Goal: Information Seeking & Learning: Understand process/instructions

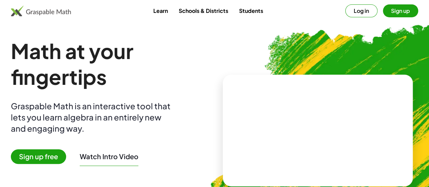
click at [383, 11] on button "Sign up" at bounding box center [400, 10] width 35 height 13
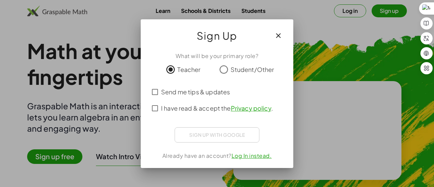
click at [227, 134] on div "Sign up with Google Iniciar sesión con Google Iniciar sesión con Google. Se abr…" at bounding box center [217, 134] width 85 height 15
click at [229, 136] on div "Sign up with Google Iniciar sesión con Google Iniciar sesión con Google. Se abr…" at bounding box center [217, 134] width 85 height 15
click at [236, 137] on div "Sign up with Google Iniciar sesión con Google Iniciar sesión con Google. Se abr…" at bounding box center [217, 134] width 85 height 15
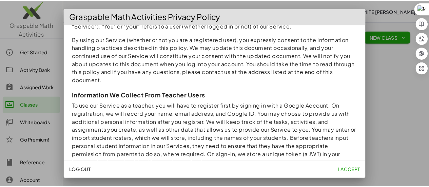
scroll to position [54, 0]
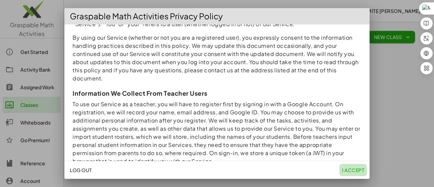
click at [357, 168] on span "I accept" at bounding box center [353, 170] width 22 height 6
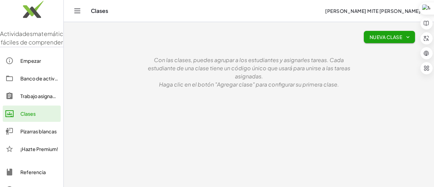
click at [141, 47] on div "Nueva clase" at bounding box center [249, 37] width 362 height 22
click at [31, 81] on font "Banco de actividades" at bounding box center [45, 78] width 50 height 6
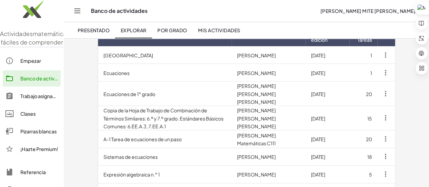
scroll to position [77, 0]
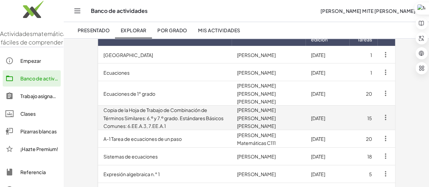
click at [169, 107] on font "Copia de la Hoja de Trabajo de Combinación de Términos Similares: 6.º y 7.º gra…" at bounding box center [163, 118] width 120 height 22
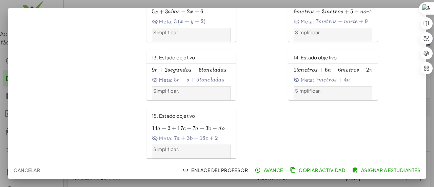
scroll to position [334, 0]
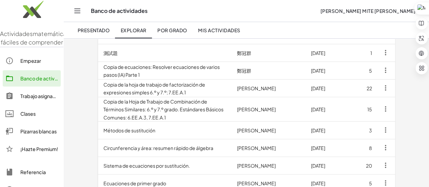
scroll to position [375, 0]
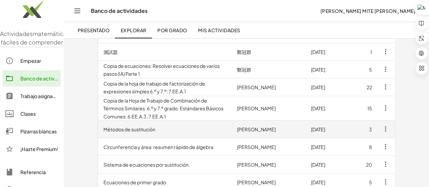
click at [113, 120] on td "Métodos de sustitución" at bounding box center [165, 129] width 134 height 18
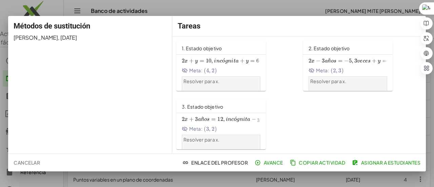
click at [259, 13] on div at bounding box center [217, 93] width 434 height 187
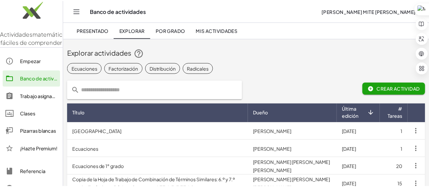
scroll to position [375, 0]
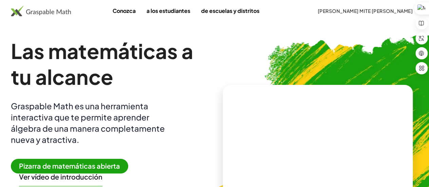
click at [296, 140] on video at bounding box center [318, 140] width 102 height 51
click at [294, 135] on div at bounding box center [319, 133] width 60 height 25
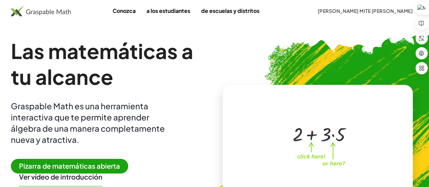
click at [89, 165] on font "Pizarra de matemáticas abierta" at bounding box center [69, 165] width 101 height 8
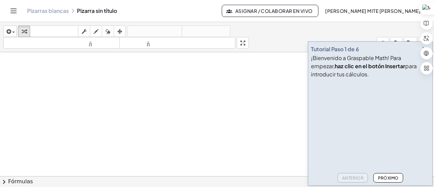
click at [13, 11] on icon "Cambiar navegación" at bounding box center [13, 11] width 8 height 8
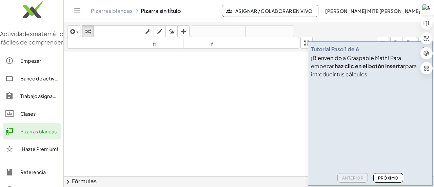
click at [39, 81] on font "Banco de actividades" at bounding box center [45, 78] width 50 height 6
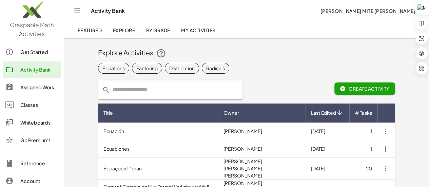
click at [248, 73] on div "Equations Factoring Distribution Radicals" at bounding box center [246, 68] width 297 height 14
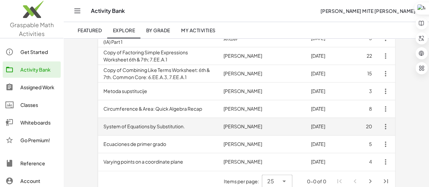
scroll to position [401, 0]
click at [137, 122] on td "System of Equations by Substitution." at bounding box center [158, 126] width 120 height 18
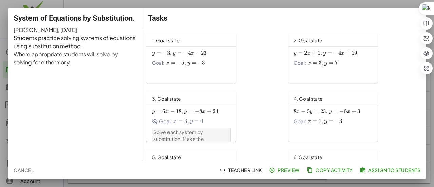
click at [192, 57] on div "y = − 3 , y = − 4 x − 23 y=-3, y=-4x-23 y = − 3 , y = − 4 x − 23 Goal: x = − 5 …" at bounding box center [191, 57] width 79 height 19
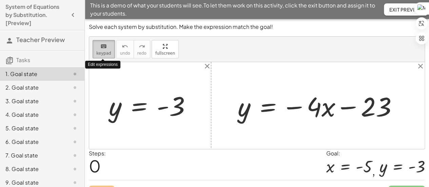
click at [106, 51] on span "keypad" at bounding box center [103, 53] width 15 height 5
drag, startPoint x: 180, startPoint y: 104, endPoint x: 304, endPoint y: 112, distance: 124.0
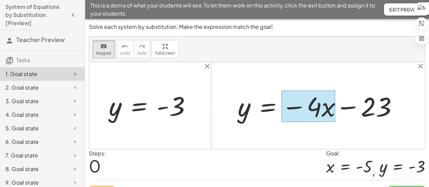
click at [325, 109] on div at bounding box center [308, 107] width 54 height 32
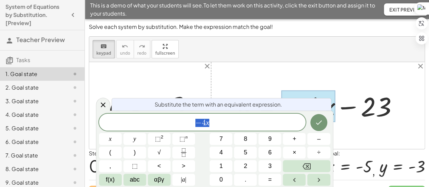
click at [287, 75] on div at bounding box center [256, 105] width 335 height 87
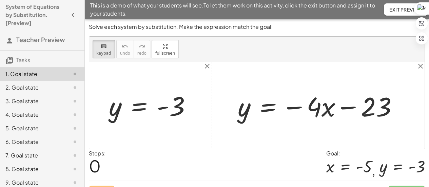
click at [248, 111] on div at bounding box center [320, 105] width 172 height 35
click at [244, 111] on div at bounding box center [320, 105] width 172 height 35
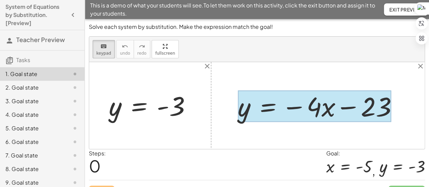
drag, startPoint x: 183, startPoint y: 104, endPoint x: 249, endPoint y: 110, distance: 66.0
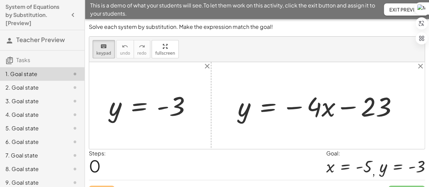
click at [249, 110] on div at bounding box center [320, 105] width 172 height 35
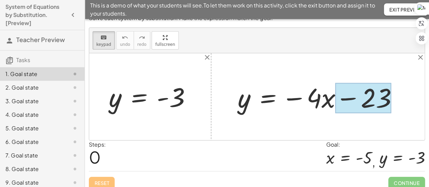
scroll to position [14, 0]
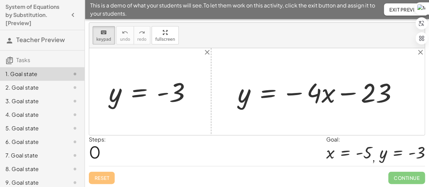
click at [96, 149] on span "0" at bounding box center [95, 151] width 12 height 21
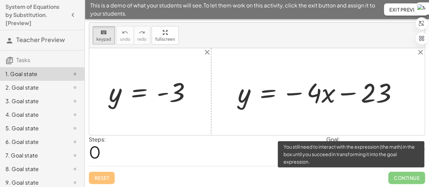
click at [412, 177] on span "Continue" at bounding box center [406, 178] width 37 height 12
click at [406, 180] on span "Continue" at bounding box center [406, 178] width 37 height 12
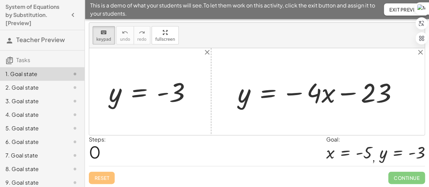
drag, startPoint x: 171, startPoint y: 94, endPoint x: 187, endPoint y: 95, distance: 16.0
click at [248, 97] on div at bounding box center [320, 91] width 172 height 35
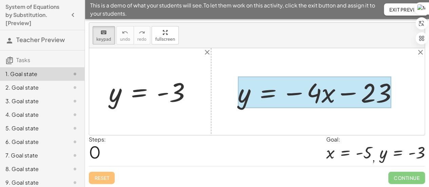
drag, startPoint x: 246, startPoint y: 96, endPoint x: 262, endPoint y: 93, distance: 16.6
click at [268, 92] on div "y = − · 4 · x − 23" at bounding box center [268, 92] width 0 height 0
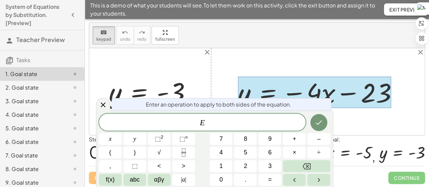
click at [262, 93] on div at bounding box center [314, 93] width 153 height 32
click at [207, 125] on span "E ​" at bounding box center [202, 122] width 207 height 9
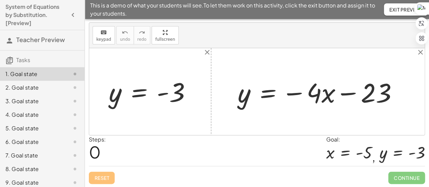
click at [210, 150] on div "Steps: 0 Goal: x = - 5 , y = - 3" at bounding box center [257, 150] width 336 height 31
click at [254, 97] on div at bounding box center [320, 91] width 172 height 35
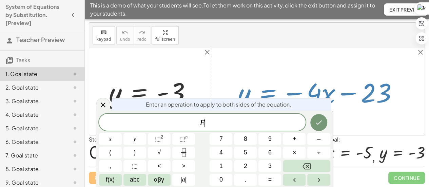
click at [229, 126] on span "E ​" at bounding box center [202, 122] width 207 height 9
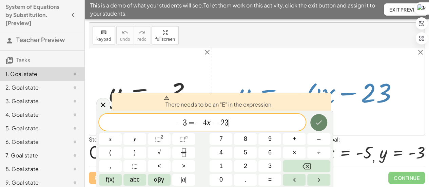
click at [318, 124] on icon "Done" at bounding box center [319, 122] width 6 height 4
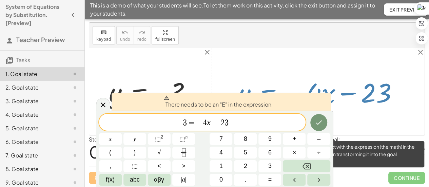
click at [402, 176] on span "Continue" at bounding box center [406, 178] width 37 height 12
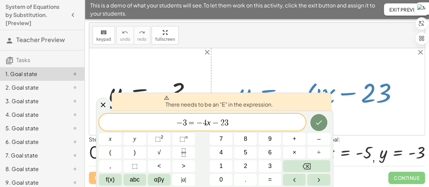
click at [244, 122] on span "− 3 = − 4 x − 2 3" at bounding box center [202, 122] width 207 height 9
click at [311, 166] on icon "Backspace" at bounding box center [307, 166] width 8 height 6
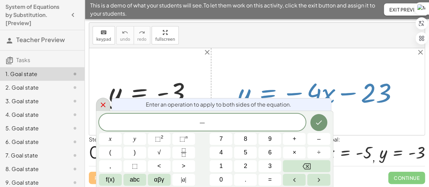
click at [107, 111] on div at bounding box center [103, 104] width 14 height 13
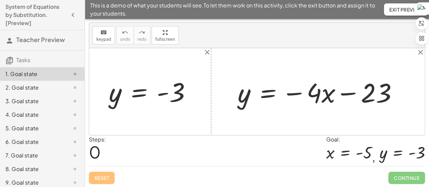
click at [98, 148] on span "0" at bounding box center [95, 151] width 12 height 21
click at [107, 178] on div "Reset Continue" at bounding box center [257, 175] width 336 height 18
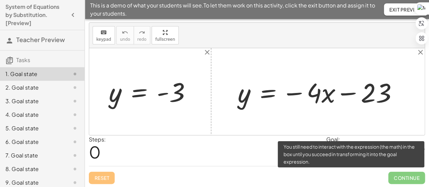
click at [401, 178] on span "Continue" at bounding box center [406, 178] width 37 height 12
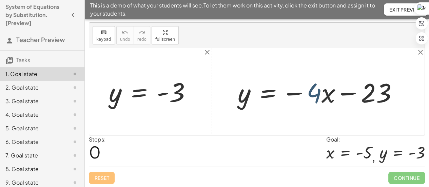
drag, startPoint x: 316, startPoint y: 88, endPoint x: 309, endPoint y: 89, distance: 6.8
click at [309, 89] on div at bounding box center [320, 91] width 172 height 35
click at [398, 49] on div at bounding box center [256, 91] width 335 height 87
drag, startPoint x: 174, startPoint y: 97, endPoint x: 180, endPoint y: 100, distance: 6.5
click at [180, 100] on div at bounding box center [152, 92] width 95 height 34
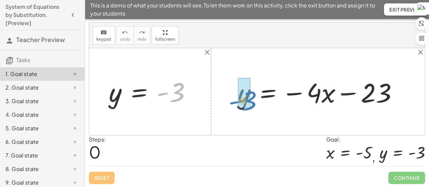
drag, startPoint x: 178, startPoint y: 97, endPoint x: 248, endPoint y: 105, distance: 70.7
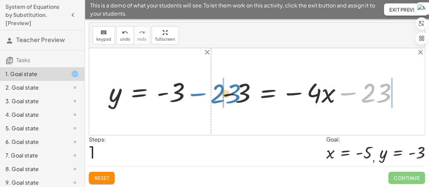
drag, startPoint x: 372, startPoint y: 88, endPoint x: 223, endPoint y: 89, distance: 149.6
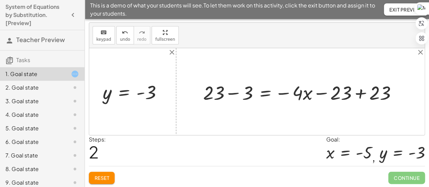
click at [351, 93] on div at bounding box center [303, 91] width 206 height 25
click at [347, 93] on div at bounding box center [303, 91] width 206 height 25
click at [365, 94] on div at bounding box center [303, 91] width 206 height 25
click at [365, 94] on div at bounding box center [256, 91] width 335 height 87
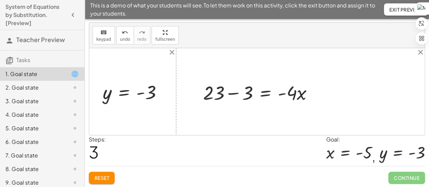
click at [228, 92] on div at bounding box center [261, 91] width 122 height 25
click at [228, 92] on div "y = − · 4 · x − 23 - 3 = − · 4 · x − 23 + 23 − 3 = − · 4 · x − 23 + 23 + 23 − 3…" at bounding box center [258, 91] width 131 height 29
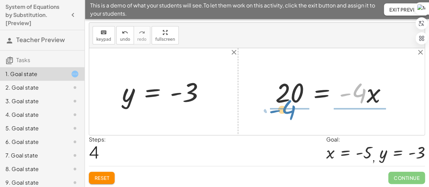
drag, startPoint x: 355, startPoint y: 94, endPoint x: 281, endPoint y: 113, distance: 76.3
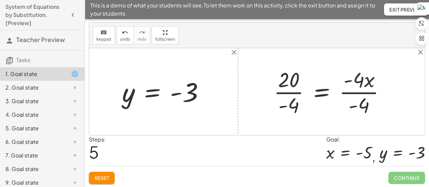
click at [293, 97] on div at bounding box center [332, 91] width 124 height 52
click at [359, 80] on div at bounding box center [333, 91] width 121 height 52
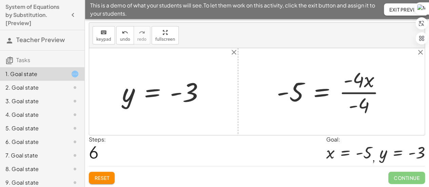
click at [359, 80] on div at bounding box center [333, 91] width 121 height 52
click at [361, 97] on div at bounding box center [333, 91] width 121 height 52
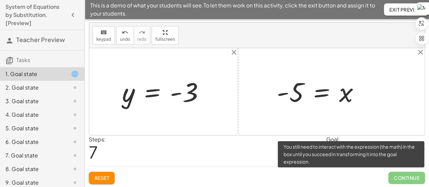
click at [407, 175] on span "Continue" at bounding box center [406, 178] width 37 height 12
click at [406, 179] on span "Continue" at bounding box center [406, 178] width 37 height 12
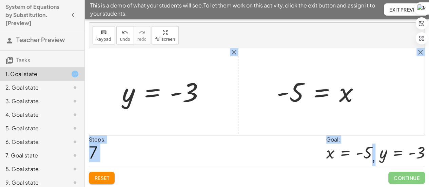
drag, startPoint x: 407, startPoint y: 177, endPoint x: 384, endPoint y: 92, distance: 88.3
click at [384, 92] on div "Solve each system by substitution. Make the expression match the goal! keyboard…" at bounding box center [257, 96] width 344 height 183
click at [371, 93] on div at bounding box center [256, 91] width 335 height 87
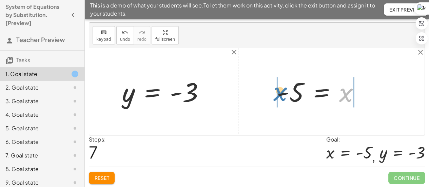
drag, startPoint x: 345, startPoint y: 93, endPoint x: 277, endPoint y: 92, distance: 67.2
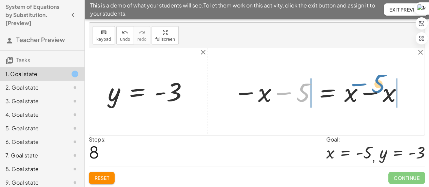
drag, startPoint x: 297, startPoint y: 91, endPoint x: 378, endPoint y: 84, distance: 81.3
click at [378, 84] on div at bounding box center [318, 92] width 177 height 34
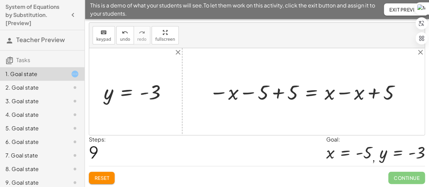
click at [354, 91] on div at bounding box center [306, 91] width 200 height 27
click at [279, 93] on div at bounding box center [276, 92] width 141 height 26
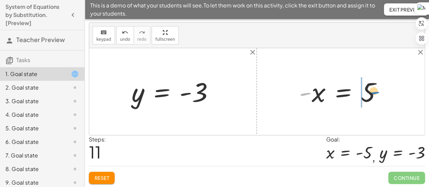
drag, startPoint x: 302, startPoint y: 93, endPoint x: 365, endPoint y: 93, distance: 62.4
click at [365, 93] on div at bounding box center [343, 92] width 95 height 34
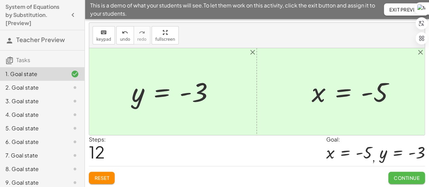
click at [412, 176] on span "Continue" at bounding box center [407, 178] width 26 height 6
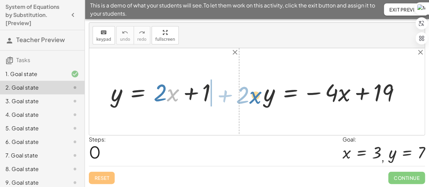
drag, startPoint x: 172, startPoint y: 96, endPoint x: 254, endPoint y: 98, distance: 82.4
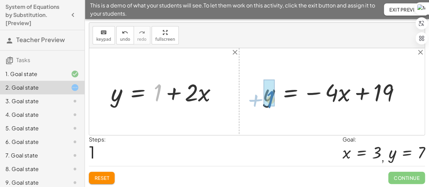
drag, startPoint x: 160, startPoint y: 91, endPoint x: 273, endPoint y: 94, distance: 113.3
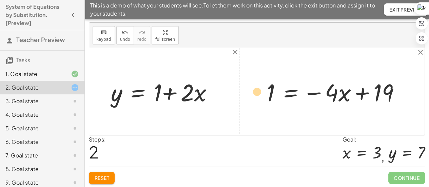
drag, startPoint x: 189, startPoint y: 92, endPoint x: 260, endPoint y: 91, distance: 71.2
drag, startPoint x: 202, startPoint y: 97, endPoint x: 254, endPoint y: 95, distance: 51.6
click at [254, 95] on div "y = + · 2 · x + 1 · x y = + · 2 · x + 1 y = − · 4 · x + 19 = − · 4 · x + 19 1" at bounding box center [256, 91] width 335 height 87
drag, startPoint x: 191, startPoint y: 93, endPoint x: 268, endPoint y: 92, distance: 77.7
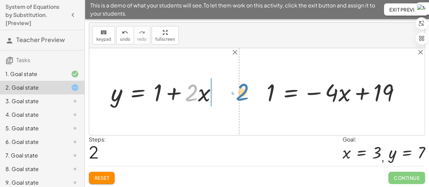
drag, startPoint x: 197, startPoint y: 92, endPoint x: 221, endPoint y: 95, distance: 23.9
click at [227, 95] on div "y = + · 2 · x + 1 · 2 y = + · 2 · x + 1 y = − · 4 · x + 19 = − · 4 · x + 19 1" at bounding box center [256, 91] width 335 height 87
drag, startPoint x: 193, startPoint y: 95, endPoint x: 260, endPoint y: 92, distance: 67.2
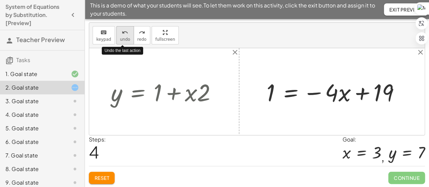
click at [123, 36] on icon "undo" at bounding box center [125, 32] width 6 height 8
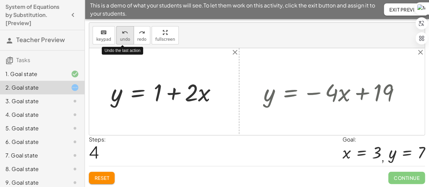
click at [123, 36] on icon "undo" at bounding box center [125, 32] width 6 height 8
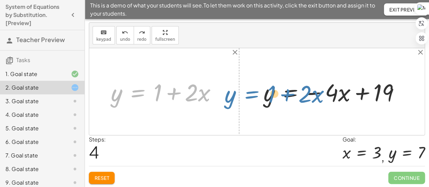
drag, startPoint x: 151, startPoint y: 82, endPoint x: 265, endPoint y: 84, distance: 113.3
click at [265, 84] on div "y = + · 2 · x + 1 y = + 1 + · 2 · x y = + 1 + · 2 · x y = − · 4 · x + 19" at bounding box center [256, 91] width 335 height 87
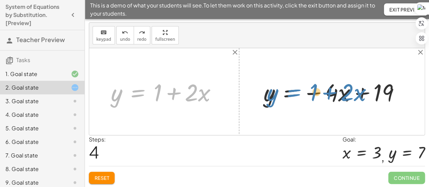
drag, startPoint x: 129, startPoint y: 92, endPoint x: 284, endPoint y: 91, distance: 155.0
click at [284, 91] on div "y = + · 2 · x + 1 y = + 1 + · 2 · x y = + 1 + · 2 · x y = − · 4 · x + 19" at bounding box center [256, 91] width 335 height 87
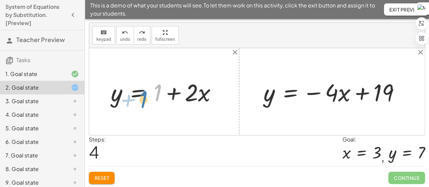
drag, startPoint x: 157, startPoint y: 90, endPoint x: 142, endPoint y: 97, distance: 16.4
click at [142, 97] on div at bounding box center [167, 92] width 118 height 32
click at [193, 91] on div at bounding box center [167, 92] width 118 height 32
drag, startPoint x: 196, startPoint y: 92, endPoint x: 201, endPoint y: 94, distance: 5.4
click at [201, 94] on div at bounding box center [167, 92] width 118 height 32
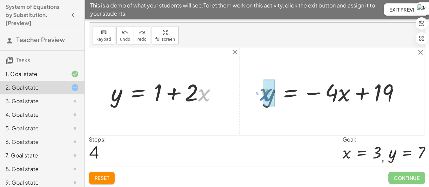
drag, startPoint x: 202, startPoint y: 94, endPoint x: 265, endPoint y: 94, distance: 63.1
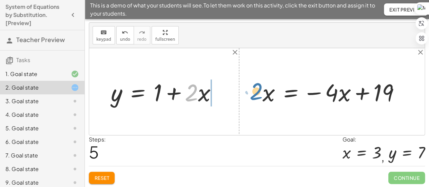
drag, startPoint x: 194, startPoint y: 90, endPoint x: 259, endPoint y: 90, distance: 65.1
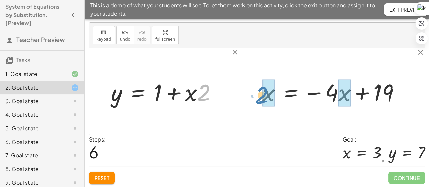
drag, startPoint x: 204, startPoint y: 94, endPoint x: 262, endPoint y: 97, distance: 57.8
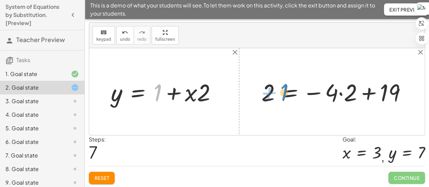
drag, startPoint x: 159, startPoint y: 89, endPoint x: 286, endPoint y: 88, distance: 126.5
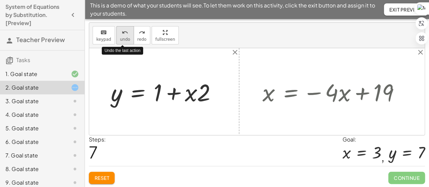
click at [125, 34] on icon "undo" at bounding box center [125, 32] width 6 height 8
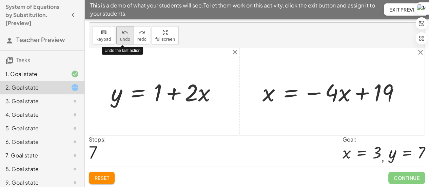
click at [125, 34] on icon "undo" at bounding box center [125, 32] width 6 height 8
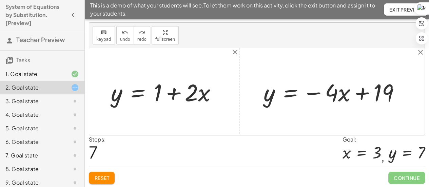
click at [215, 81] on div at bounding box center [167, 92] width 118 height 32
drag, startPoint x: 160, startPoint y: 89, endPoint x: 424, endPoint y: 86, distance: 263.5
drag, startPoint x: 156, startPoint y: 89, endPoint x: 412, endPoint y: 89, distance: 255.7
